Goal: Information Seeking & Learning: Learn about a topic

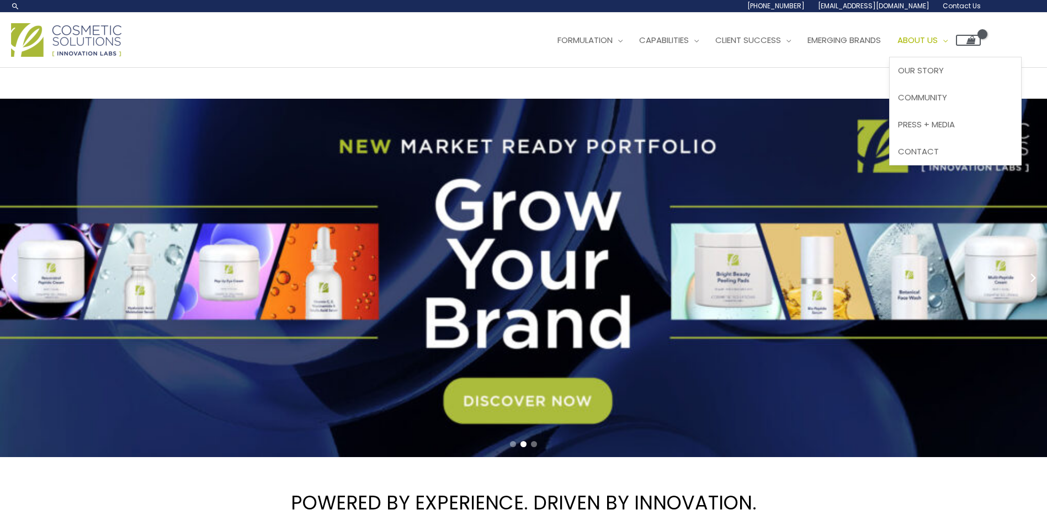
click at [938, 35] on span "About Us" at bounding box center [917, 40] width 40 height 12
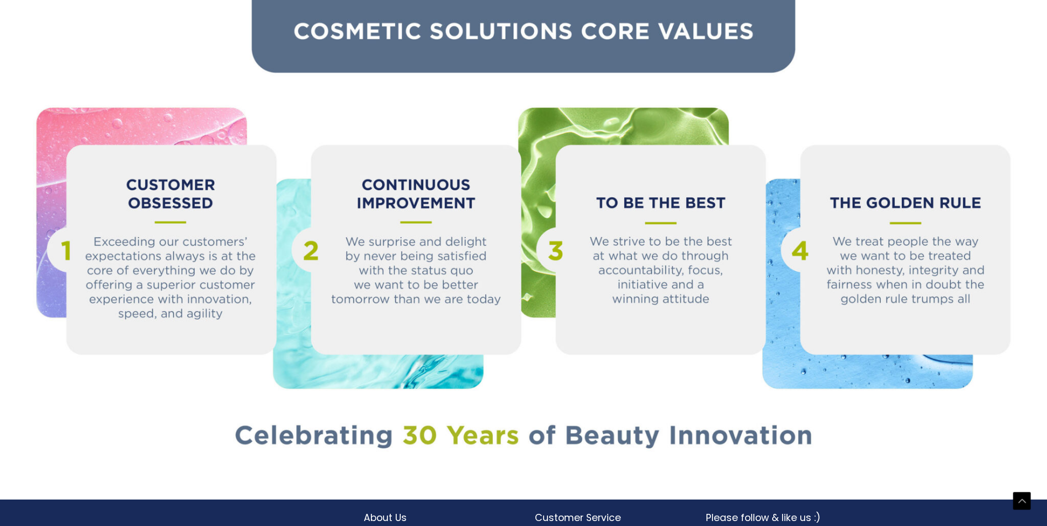
scroll to position [1209, 0]
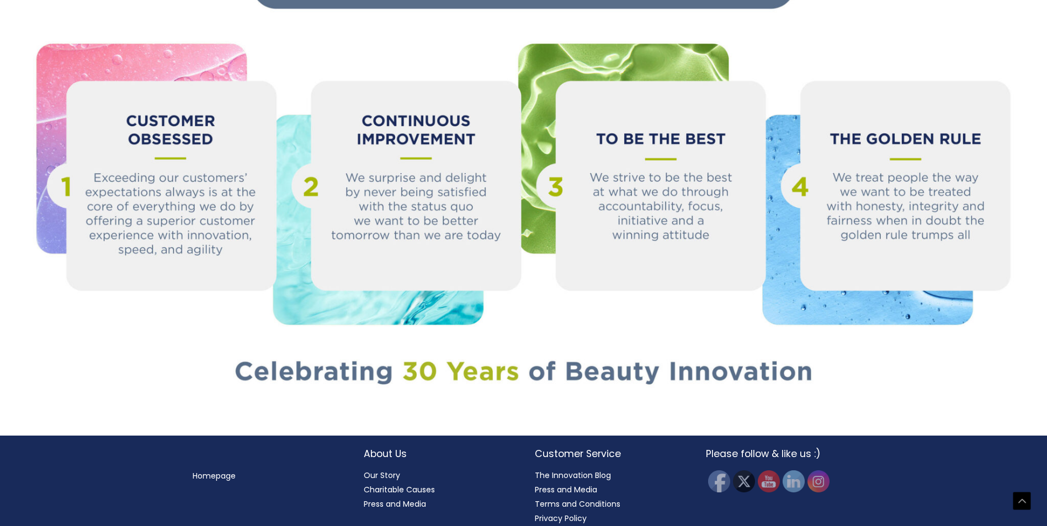
click at [393, 499] on link "Press and Media" at bounding box center [395, 504] width 62 height 11
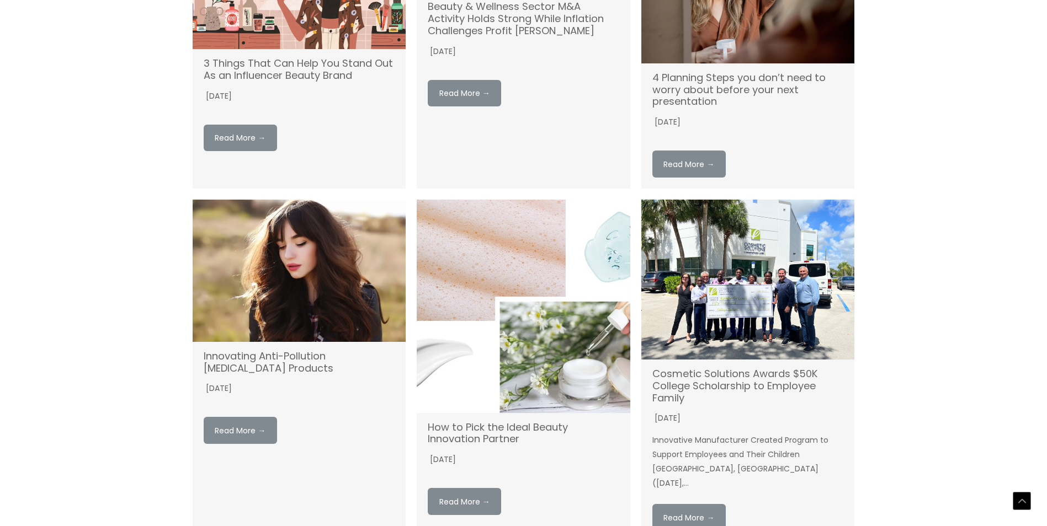
scroll to position [773, 0]
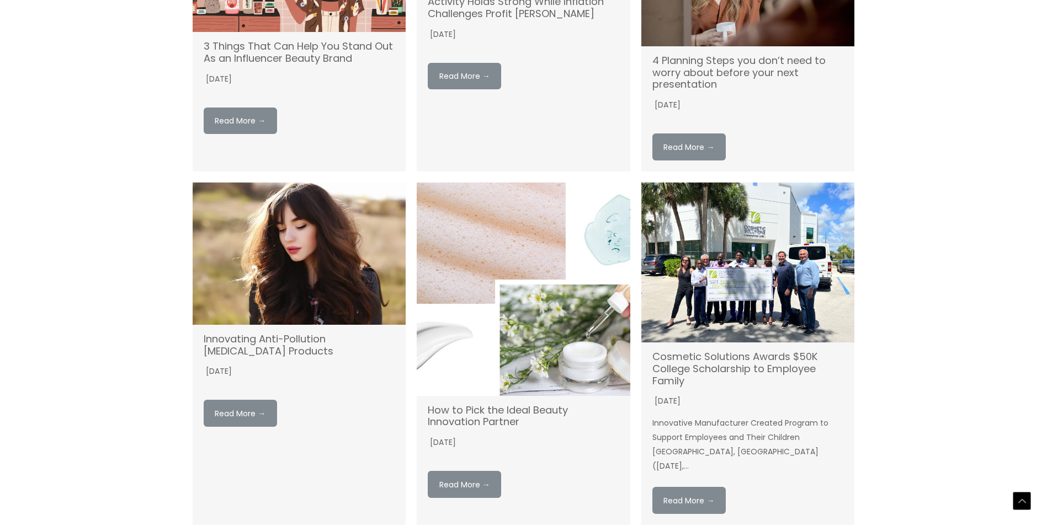
click at [726, 248] on img at bounding box center [748, 263] width 214 height 160
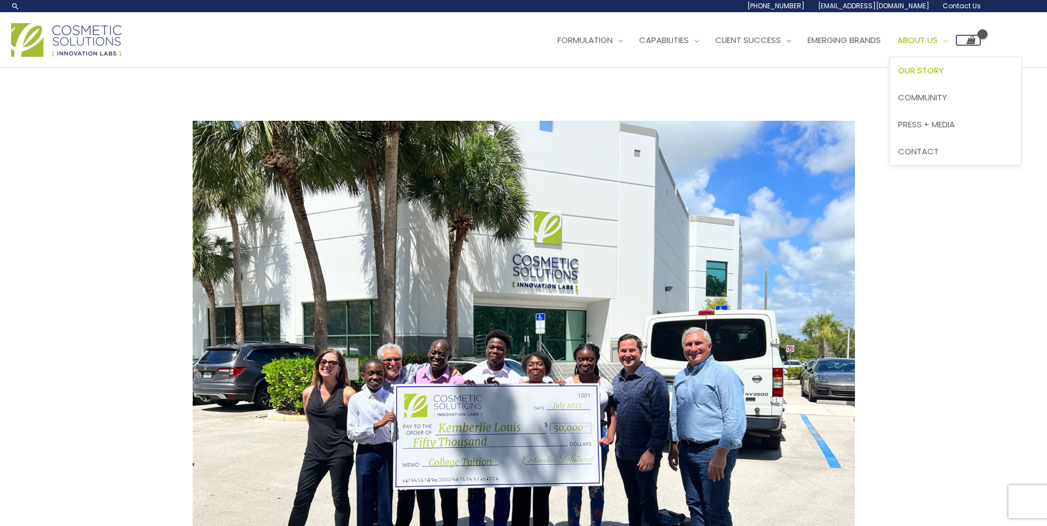
click at [944, 67] on span "Our Story" at bounding box center [921, 71] width 46 height 12
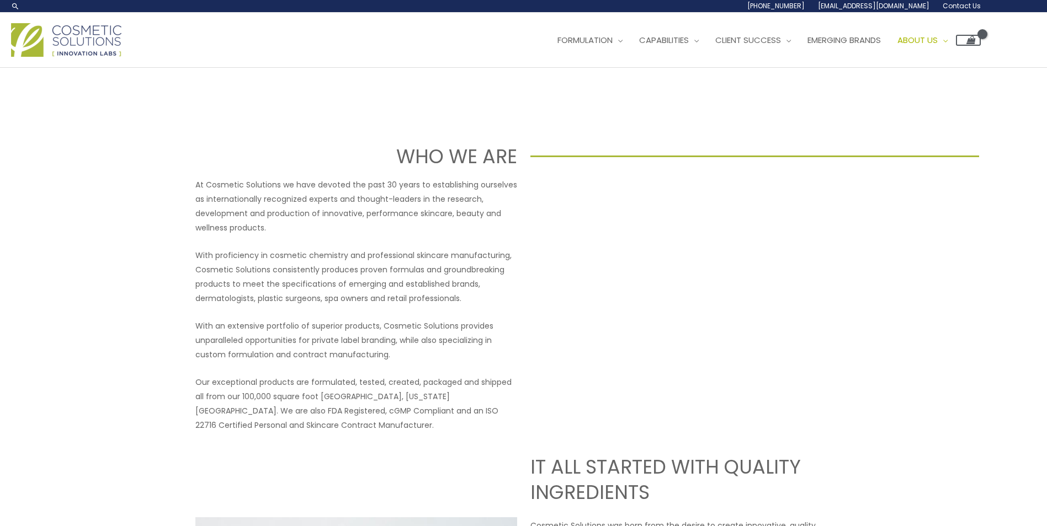
click at [357, 2] on div at bounding box center [195, 6] width 369 height 9
